Goal: Task Accomplishment & Management: Use online tool/utility

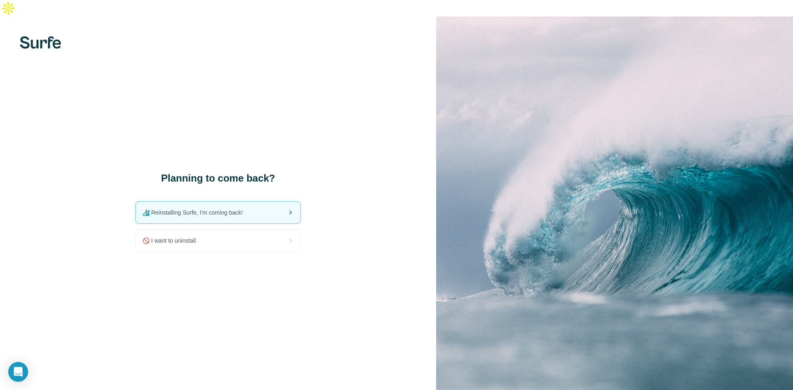
click at [171, 209] on span "🏄🏻‍♂️ Reinstalling Surfe, I'm coming back!" at bounding box center [195, 213] width 107 height 8
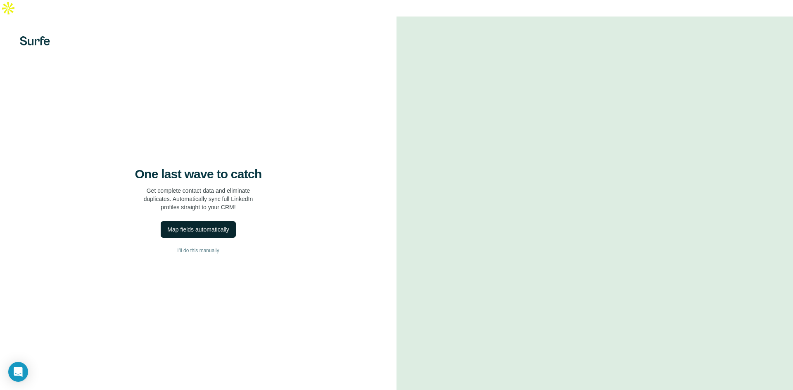
click at [194, 225] on div "Map fields automatically" at bounding box center [198, 229] width 62 height 8
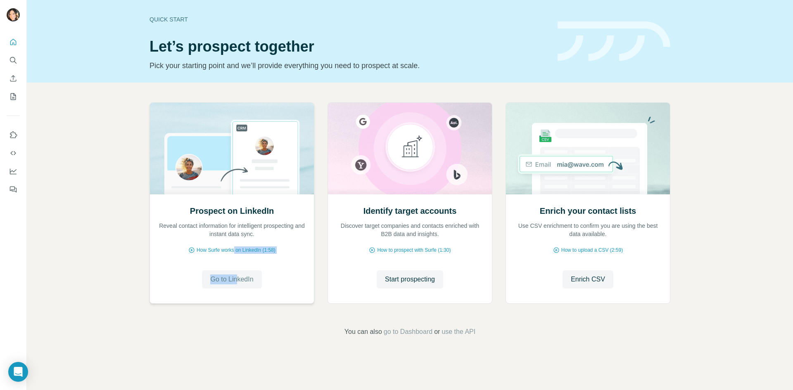
drag, startPoint x: 235, startPoint y: 251, endPoint x: 237, endPoint y: 271, distance: 19.9
click at [237, 271] on div "Prospect on LinkedIn Reveal contact information for intelligent prospecting and…" at bounding box center [232, 249] width 164 height 110
click at [459, 333] on span "use the API" at bounding box center [458, 332] width 34 height 10
click at [398, 243] on div "Identify target accounts Discover target companies and contacts enriched with B…" at bounding box center [410, 249] width 164 height 110
click at [396, 251] on span "How to prospect with Surfe (1:30)" at bounding box center [413, 249] width 73 height 7
